Goal: Information Seeking & Learning: Learn about a topic

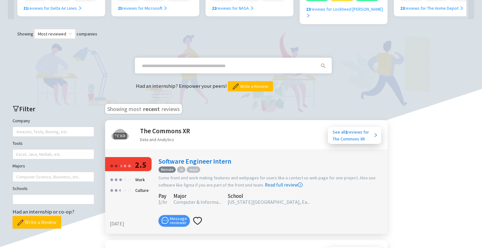
scroll to position [182, 0]
click at [186, 61] on span at bounding box center [228, 66] width 181 height 10
type input "******"
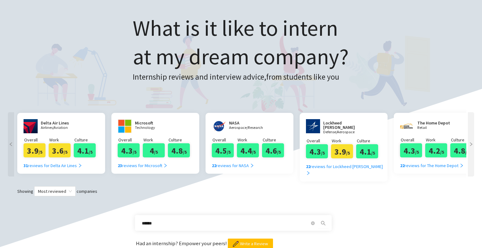
scroll to position [0, 0]
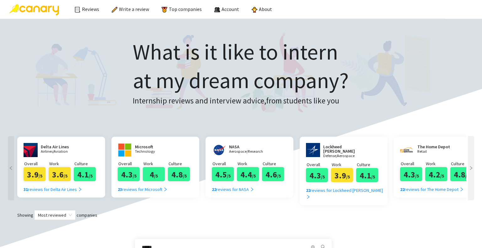
click at [473, 171] on div at bounding box center [471, 168] width 6 height 64
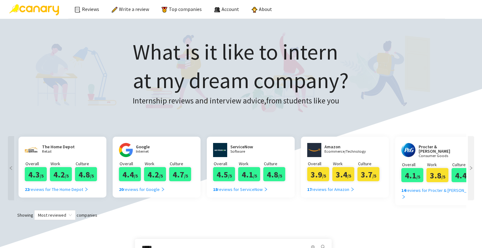
scroll to position [0, 377]
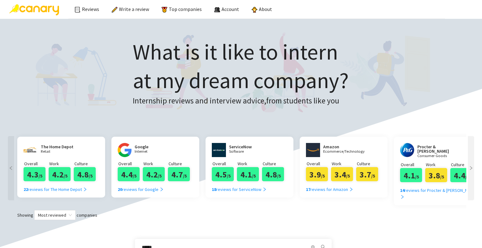
click at [473, 171] on div at bounding box center [471, 168] width 6 height 64
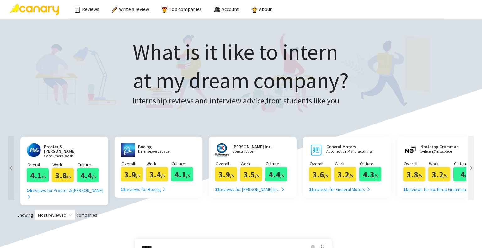
scroll to position [0, 754]
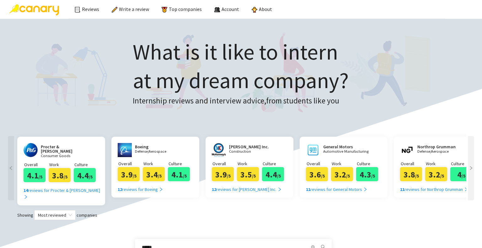
click at [472, 171] on div at bounding box center [471, 168] width 6 height 64
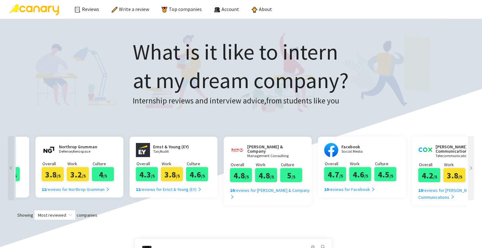
scroll to position [0, 1130]
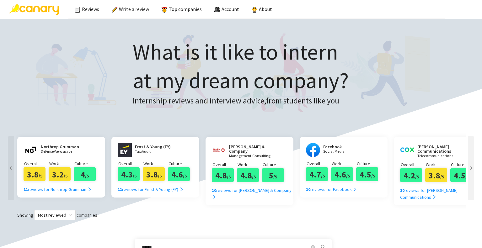
click at [472, 171] on div at bounding box center [471, 168] width 6 height 64
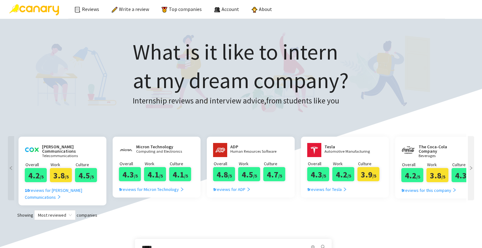
scroll to position [0, 1507]
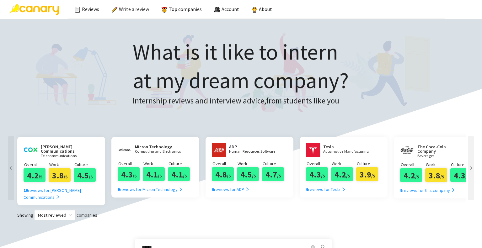
click at [472, 171] on div at bounding box center [471, 168] width 6 height 64
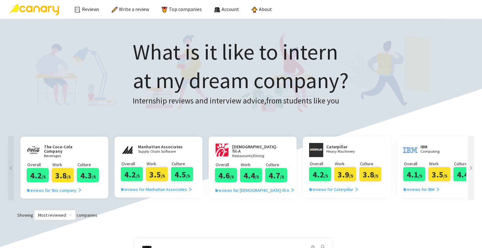
scroll to position [0, 1884]
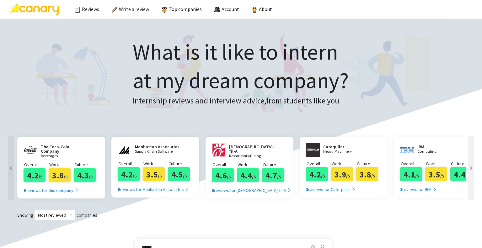
click at [472, 171] on div at bounding box center [471, 168] width 6 height 64
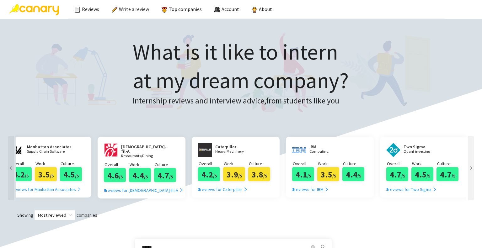
scroll to position [0, 1998]
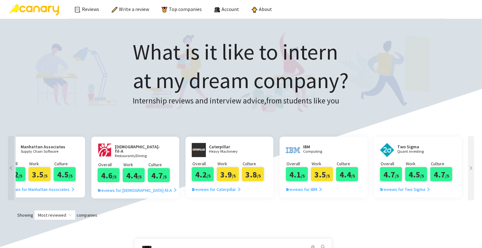
click at [470, 171] on div at bounding box center [471, 168] width 6 height 64
click at [472, 168] on icon "right" at bounding box center [471, 168] width 4 height 4
